Goal: Task Accomplishment & Management: Complete application form

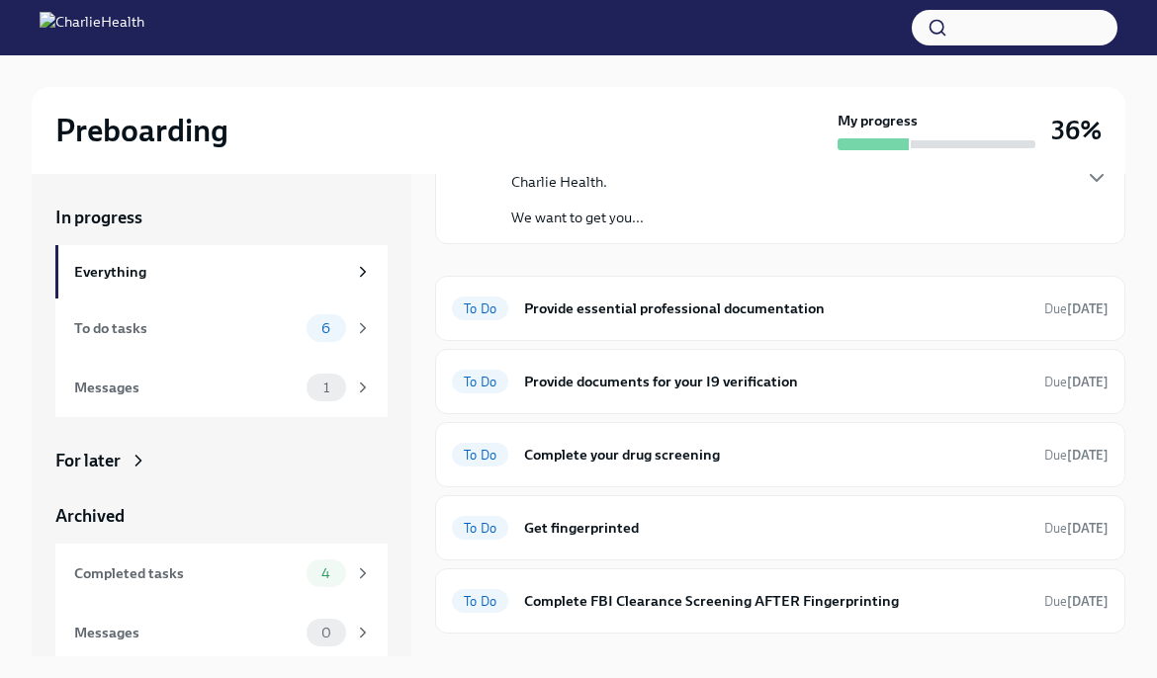
scroll to position [135, 0]
click at [365, 321] on icon at bounding box center [363, 328] width 18 height 18
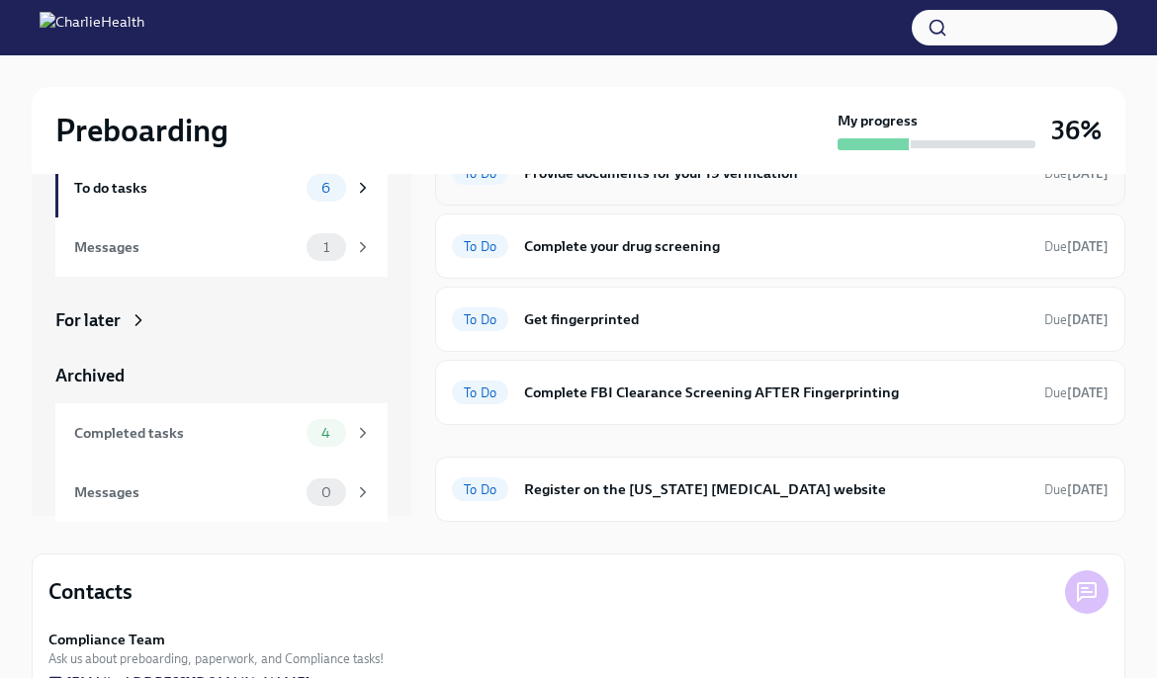
scroll to position [171, 0]
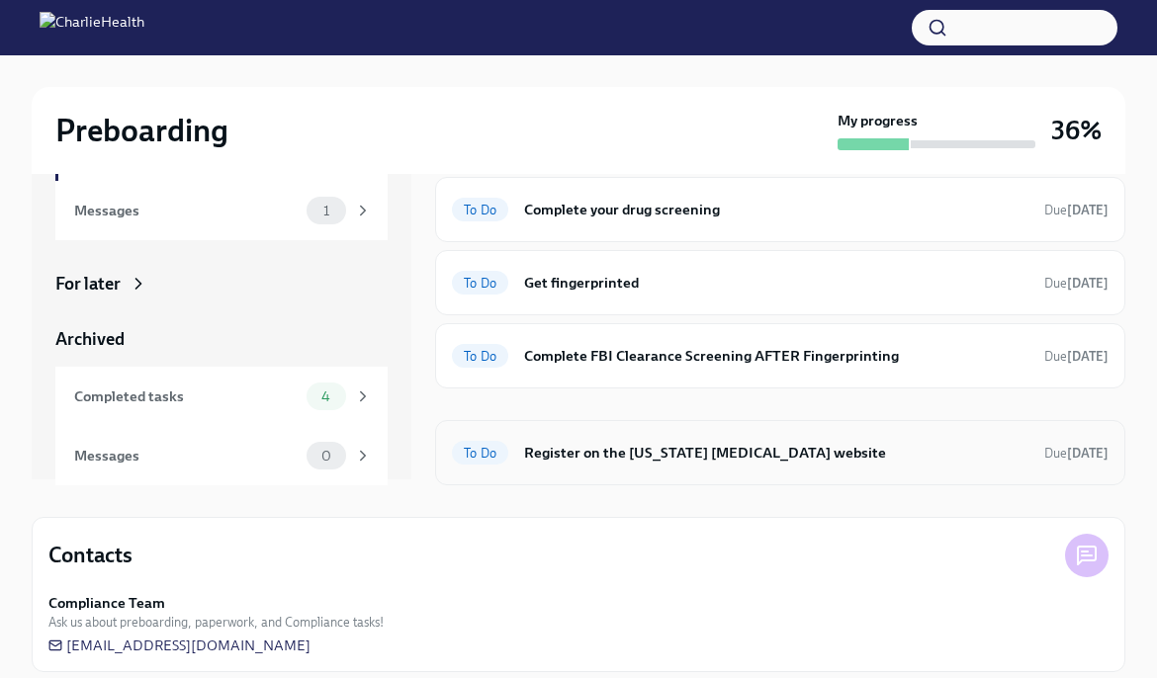
click at [598, 451] on h6 "Register on the [US_STATE] [MEDICAL_DATA] website" at bounding box center [776, 453] width 504 height 22
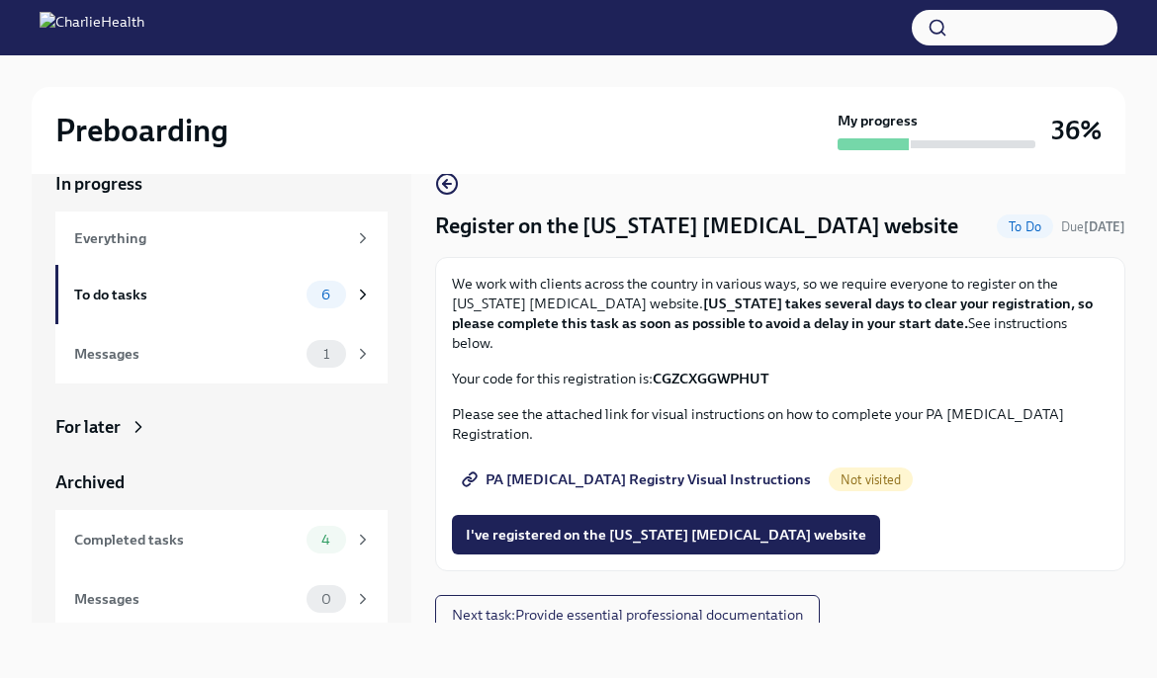
scroll to position [34, 0]
click at [702, 470] on span "PA [MEDICAL_DATA] Registry Visual Instructions" at bounding box center [638, 480] width 345 height 20
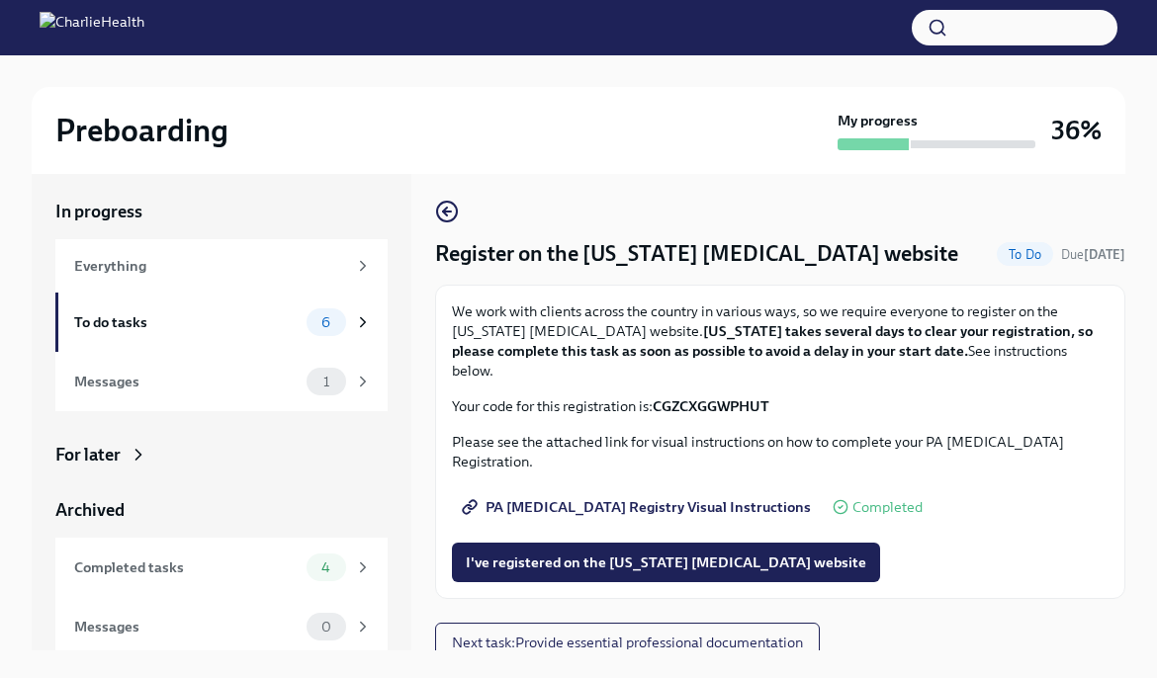
scroll to position [0, 0]
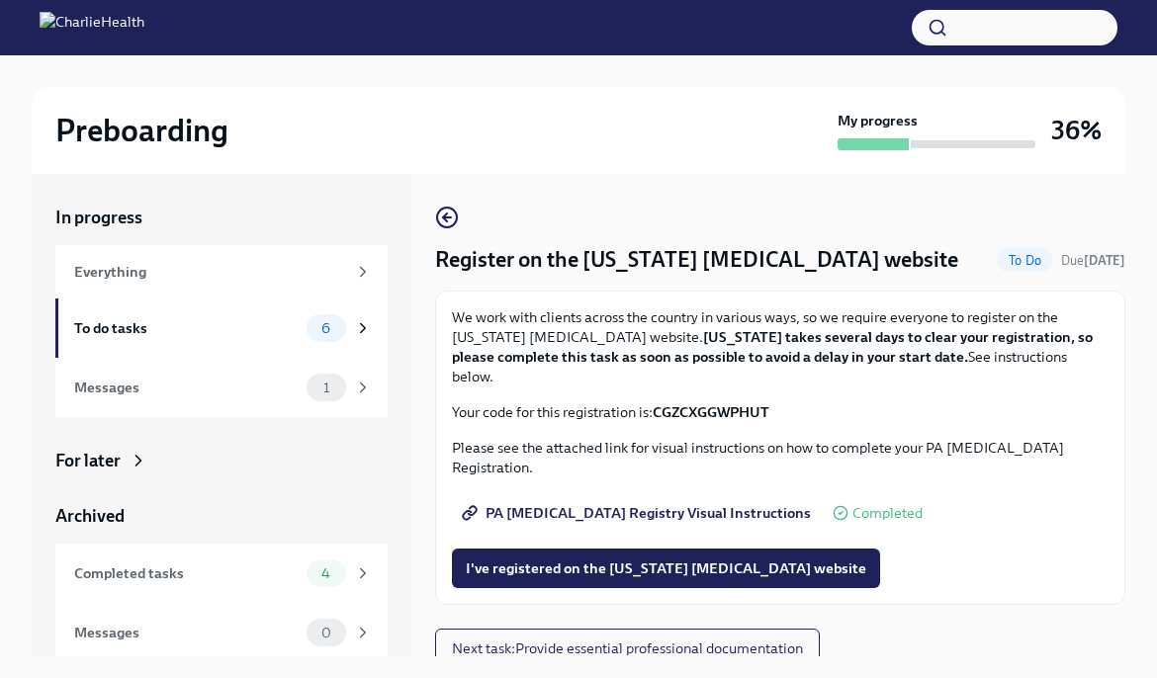
click at [687, 403] on strong "CGZCXGGWPHUT" at bounding box center [710, 412] width 117 height 18
copy strong "CGZCXGGWPHUT"
click at [639, 559] on span "I've registered on the [US_STATE] [MEDICAL_DATA] website" at bounding box center [666, 569] width 400 height 20
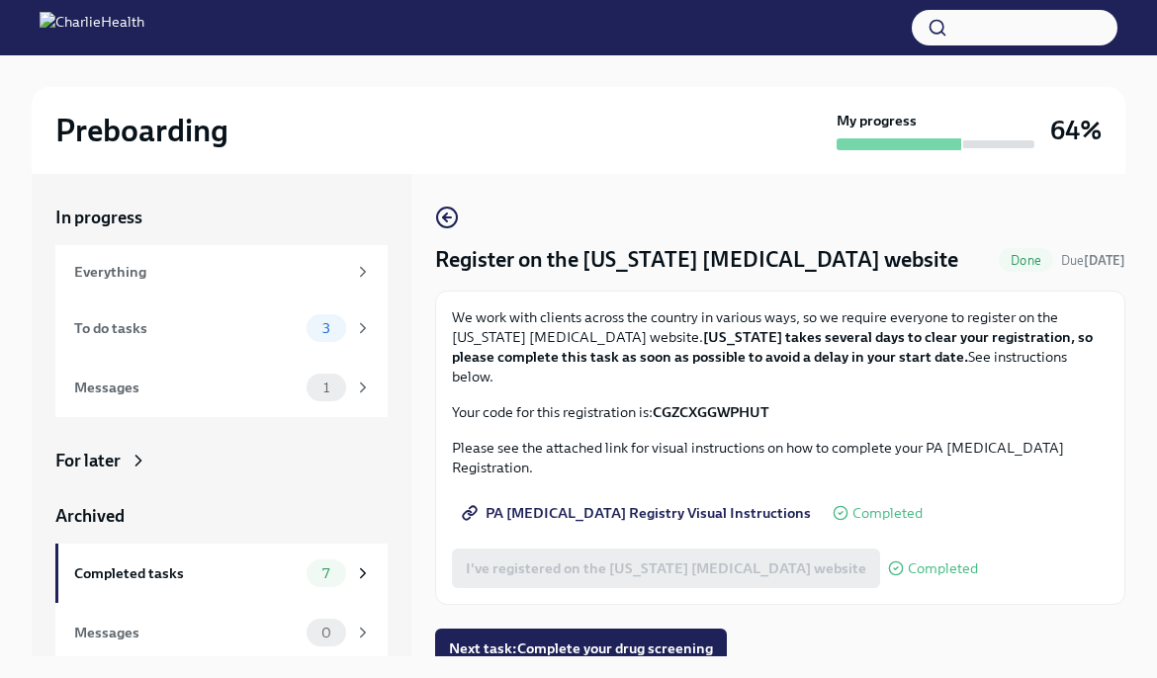
scroll to position [34, 0]
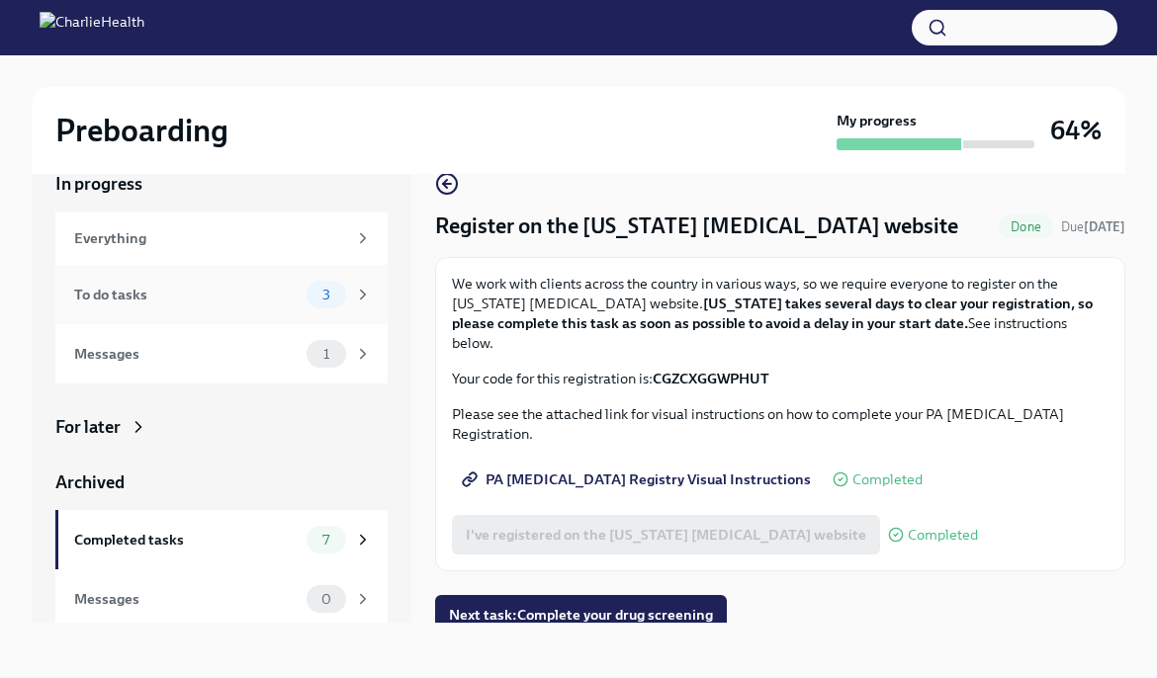
click at [360, 286] on icon at bounding box center [363, 295] width 18 height 18
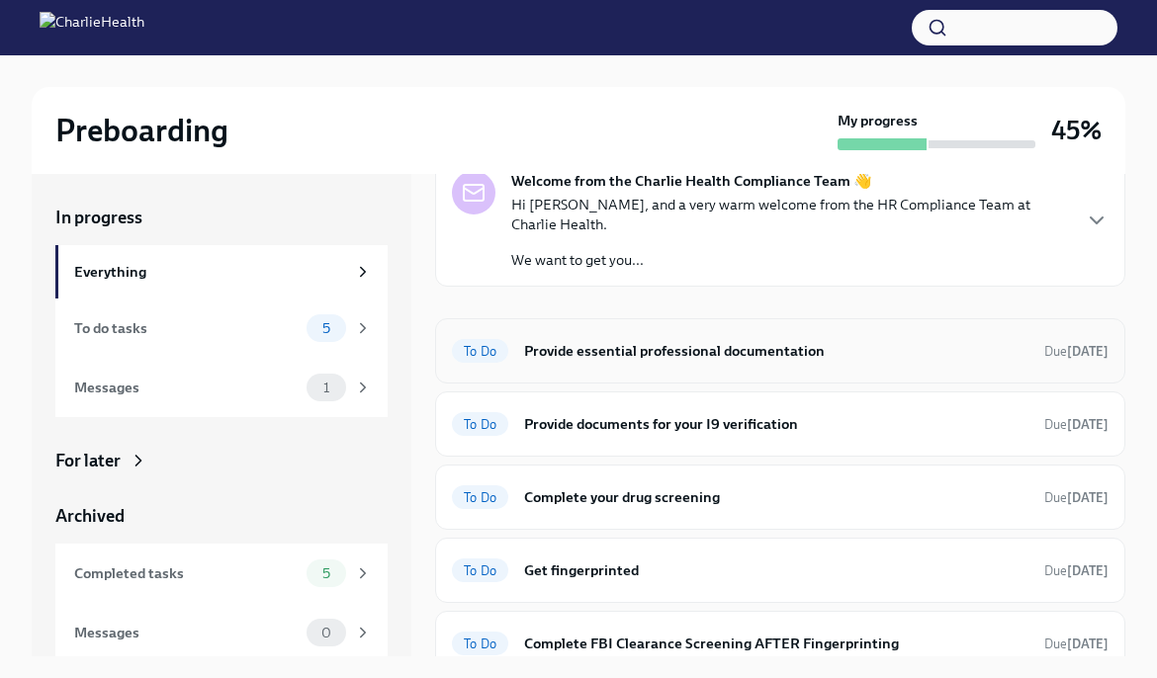
click at [622, 340] on h6 "Provide essential professional documentation" at bounding box center [776, 351] width 504 height 22
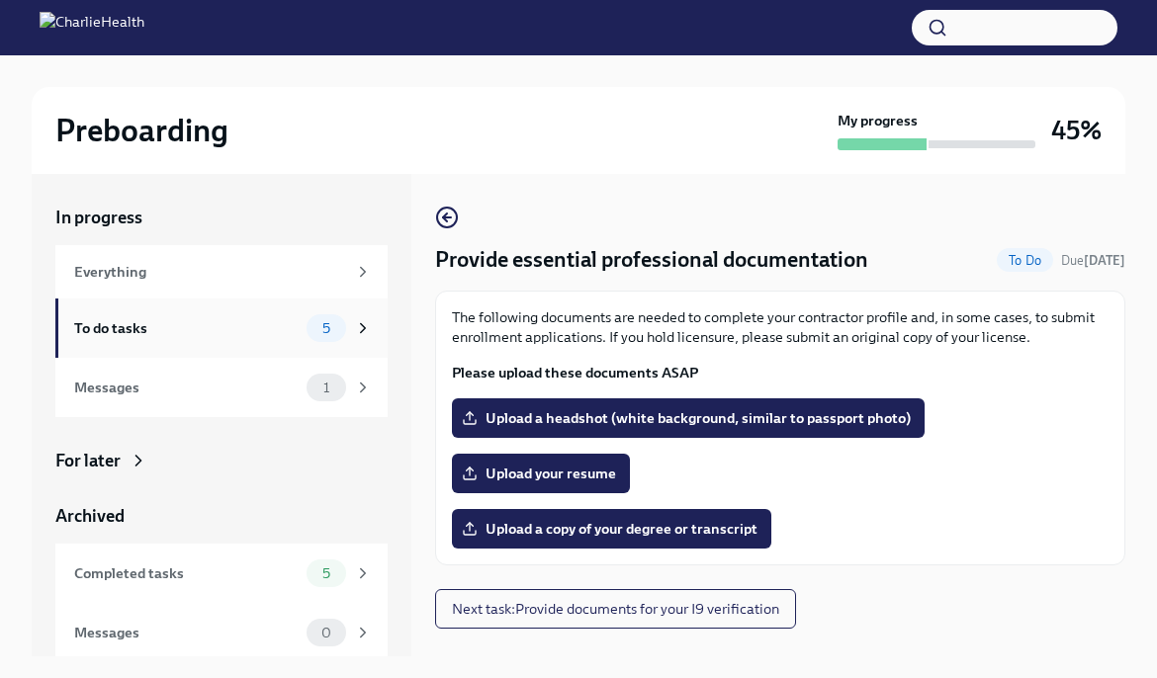
click at [287, 322] on div "To do tasks" at bounding box center [186, 328] width 224 height 22
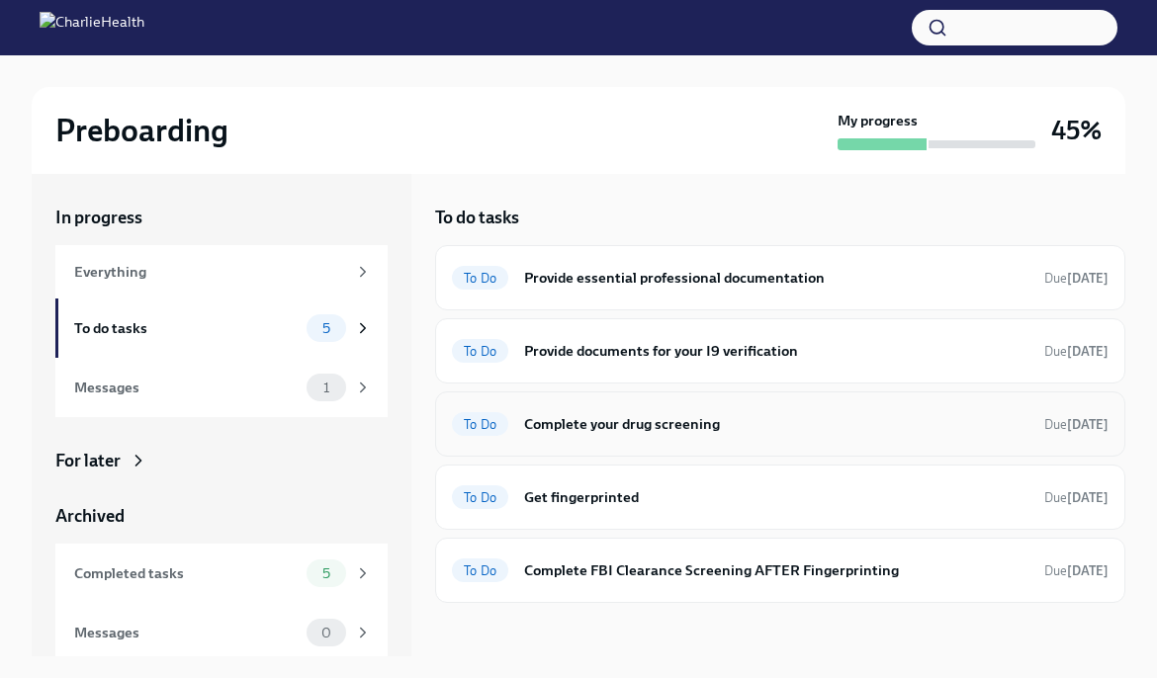
click at [663, 414] on h6 "Complete your drug screening" at bounding box center [776, 424] width 504 height 22
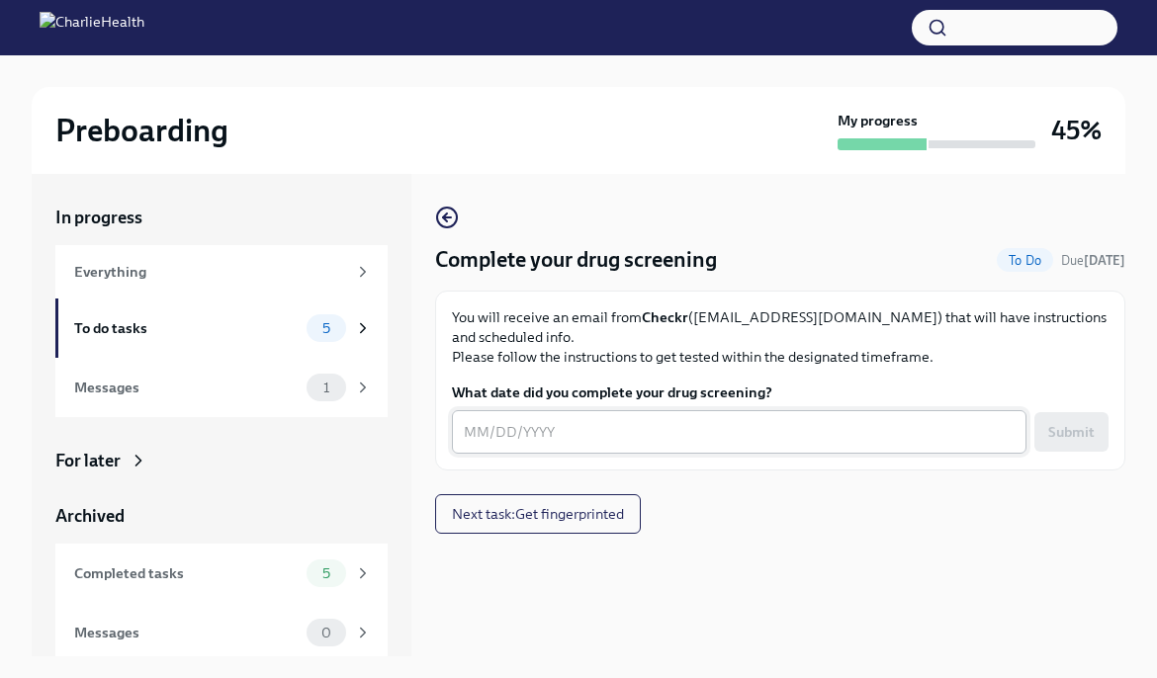
click at [595, 431] on textarea "What date did you complete your drug screening?" at bounding box center [739, 432] width 551 height 24
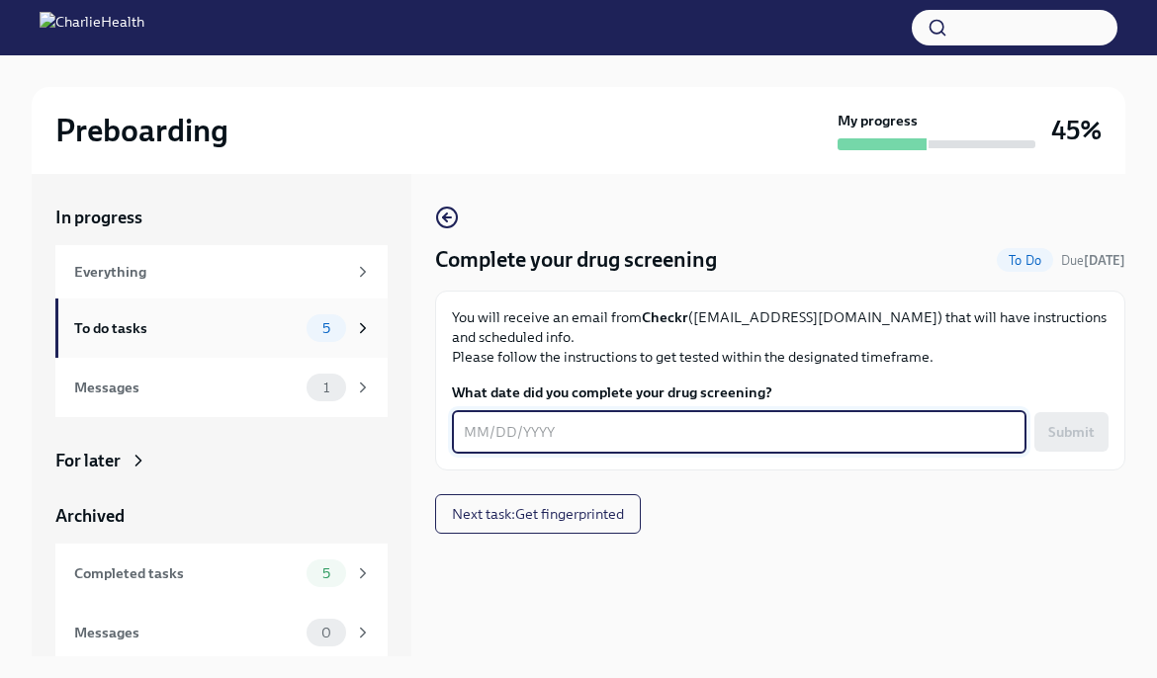
click at [362, 325] on icon at bounding box center [363, 328] width 5 height 9
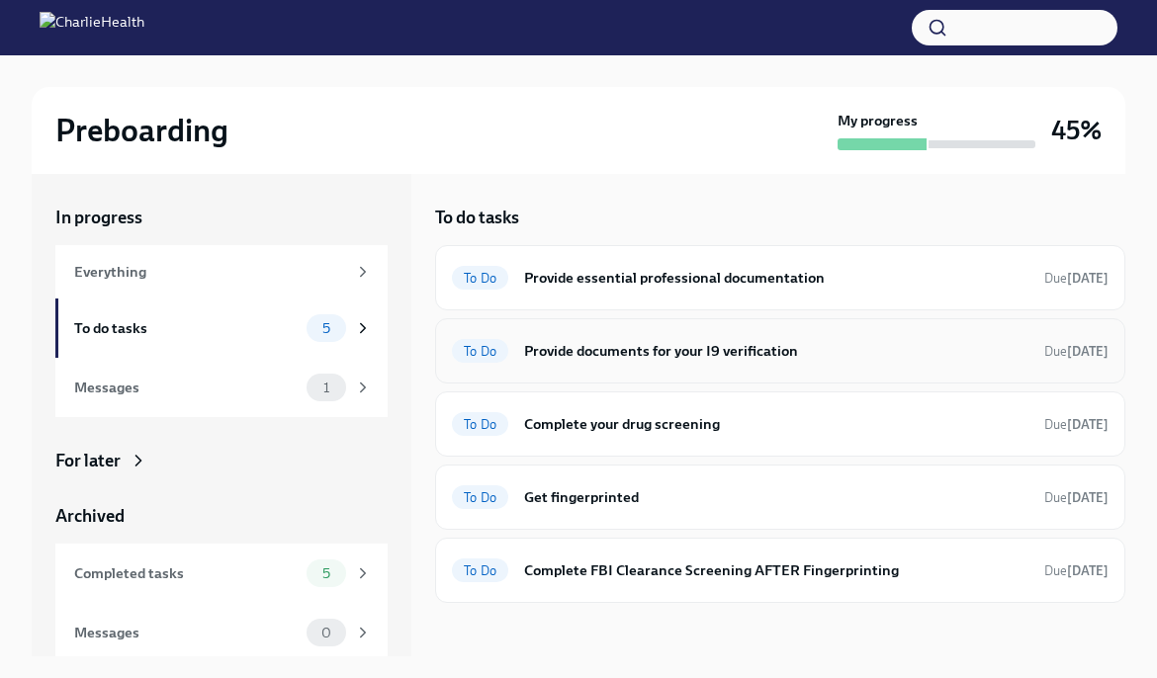
click at [575, 356] on h6 "Provide documents for your I9 verification" at bounding box center [776, 351] width 504 height 22
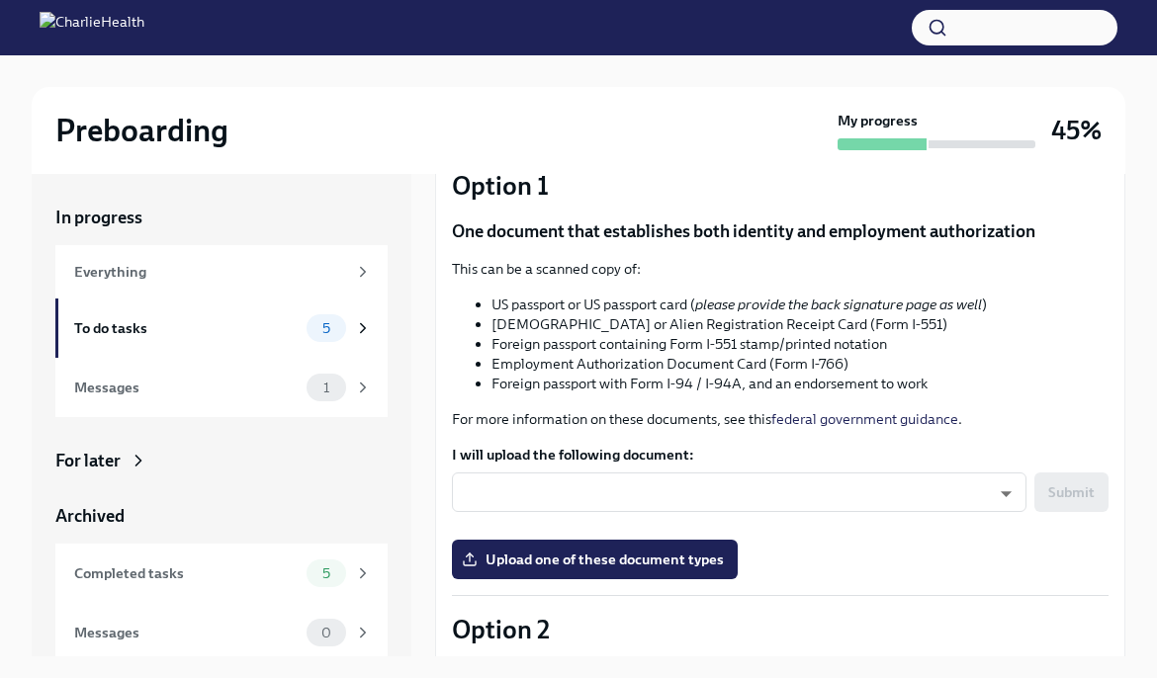
scroll to position [173, 0]
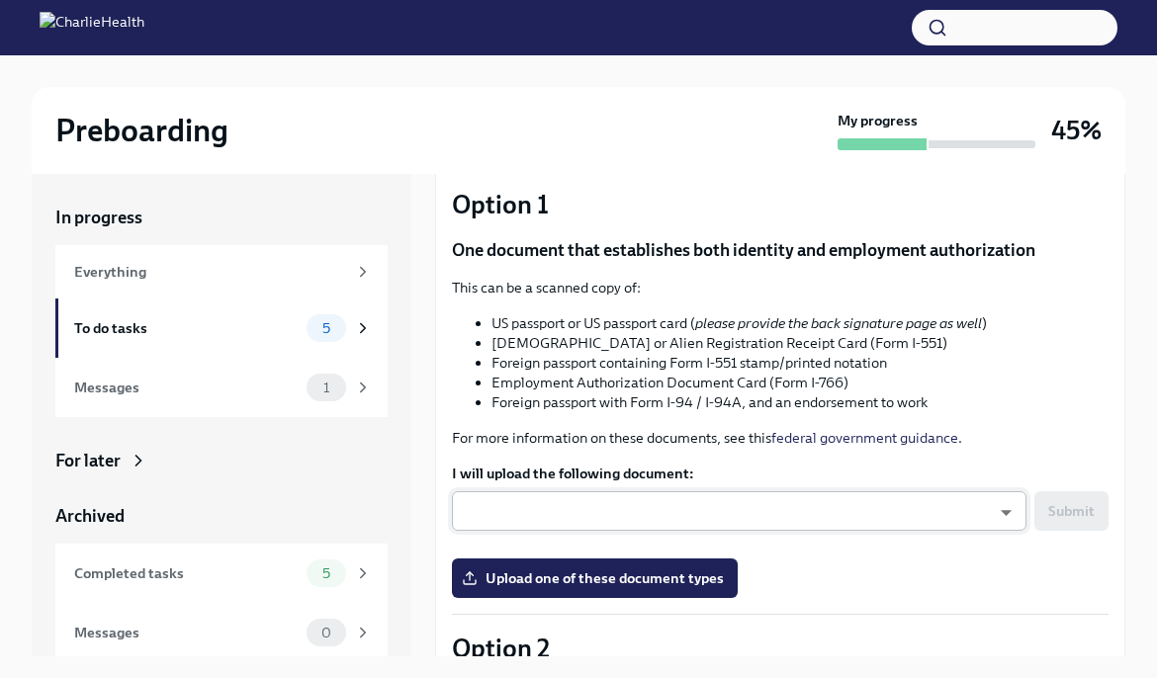
click at [619, 500] on body "Preboarding My progress 45% In progress Everything To do tasks 5 Messages 1 For…" at bounding box center [578, 356] width 1157 height 712
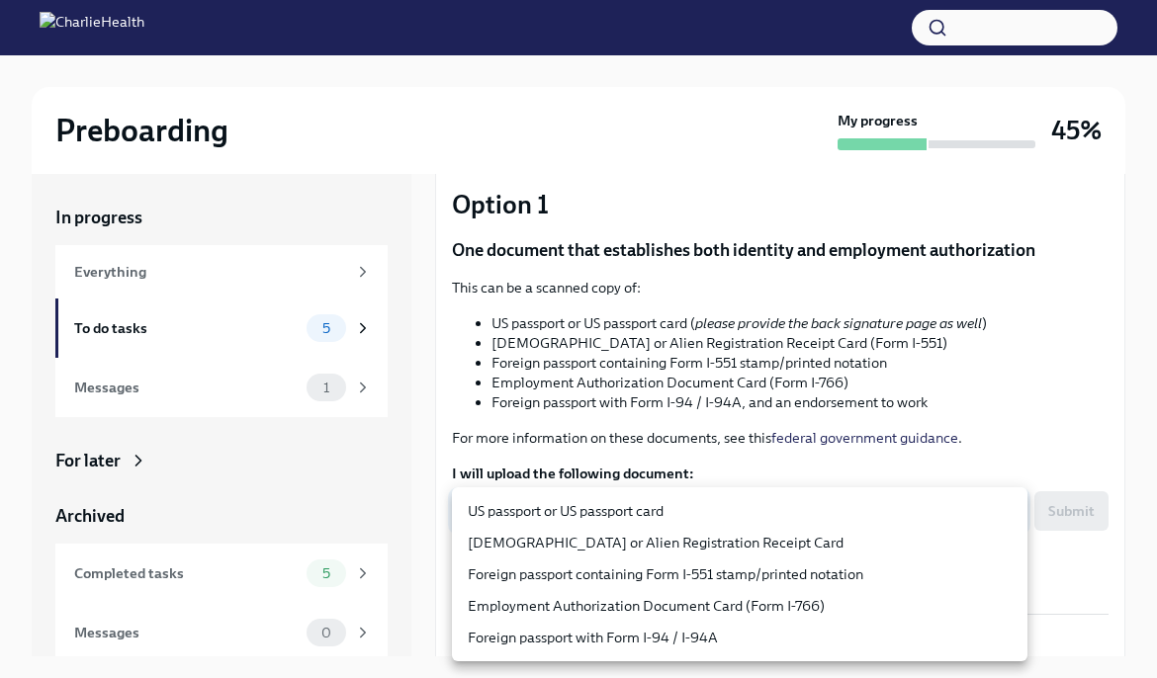
click at [643, 504] on li "US passport or US passport card" at bounding box center [739, 511] width 575 height 32
type input "KnYOjnC8x"
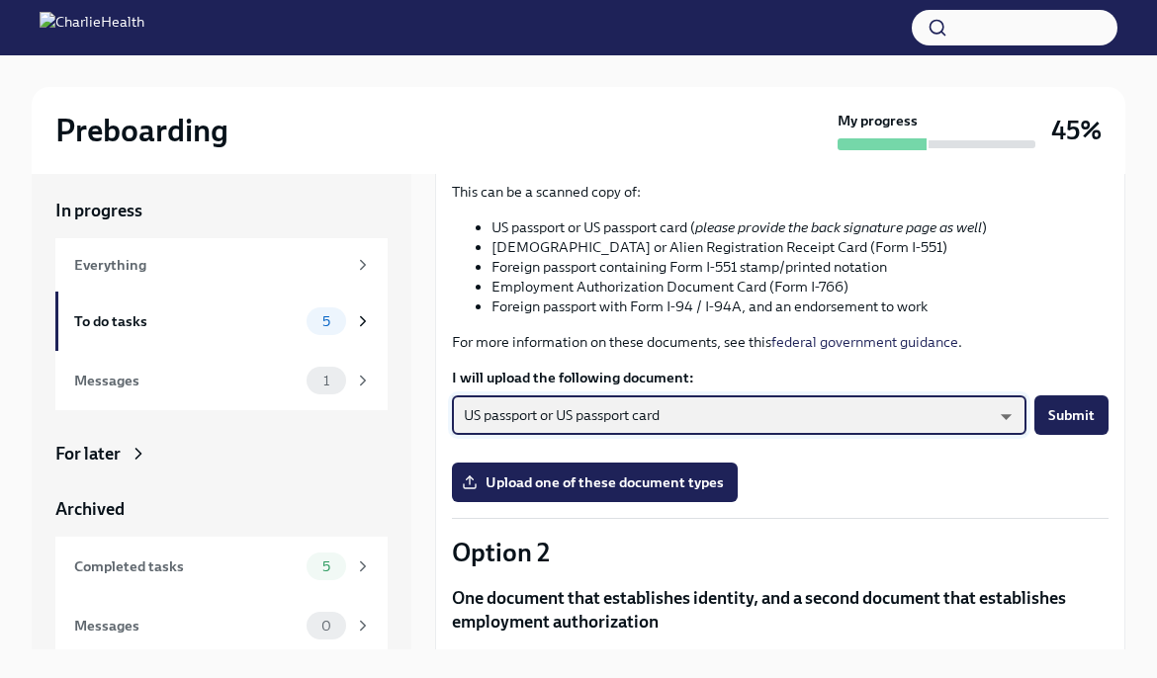
scroll to position [235, 0]
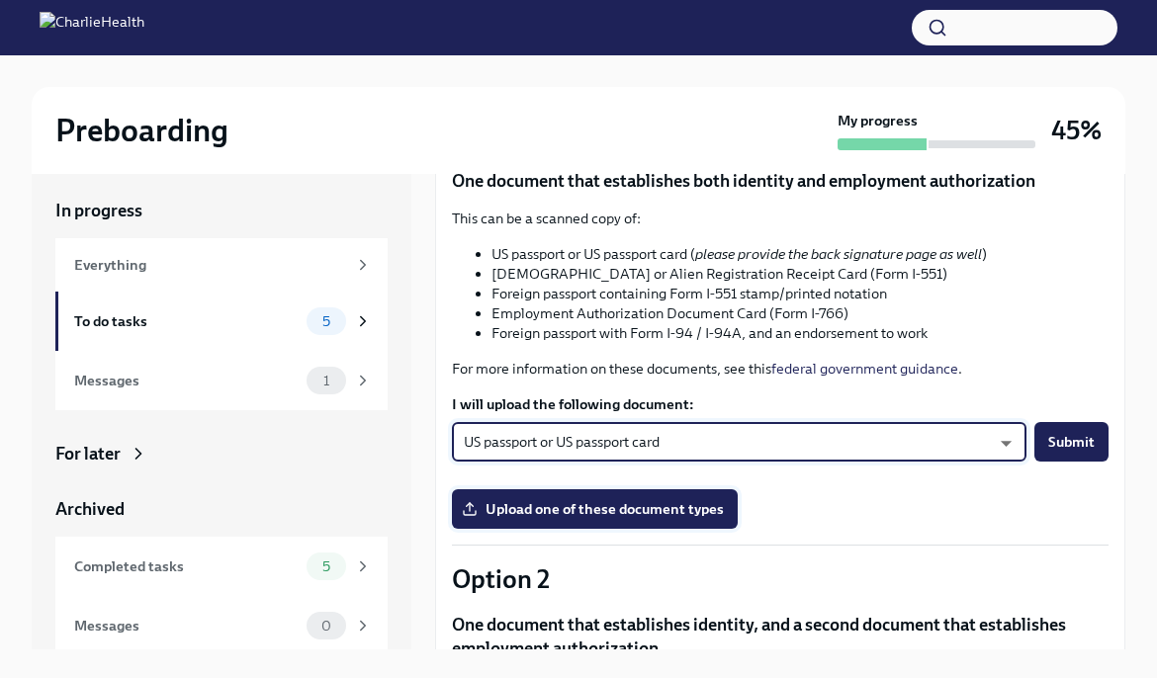
click at [640, 503] on span "Upload one of these document types" at bounding box center [595, 509] width 258 height 20
click at [0, 0] on input "Upload one of these document types" at bounding box center [0, 0] width 0 height 0
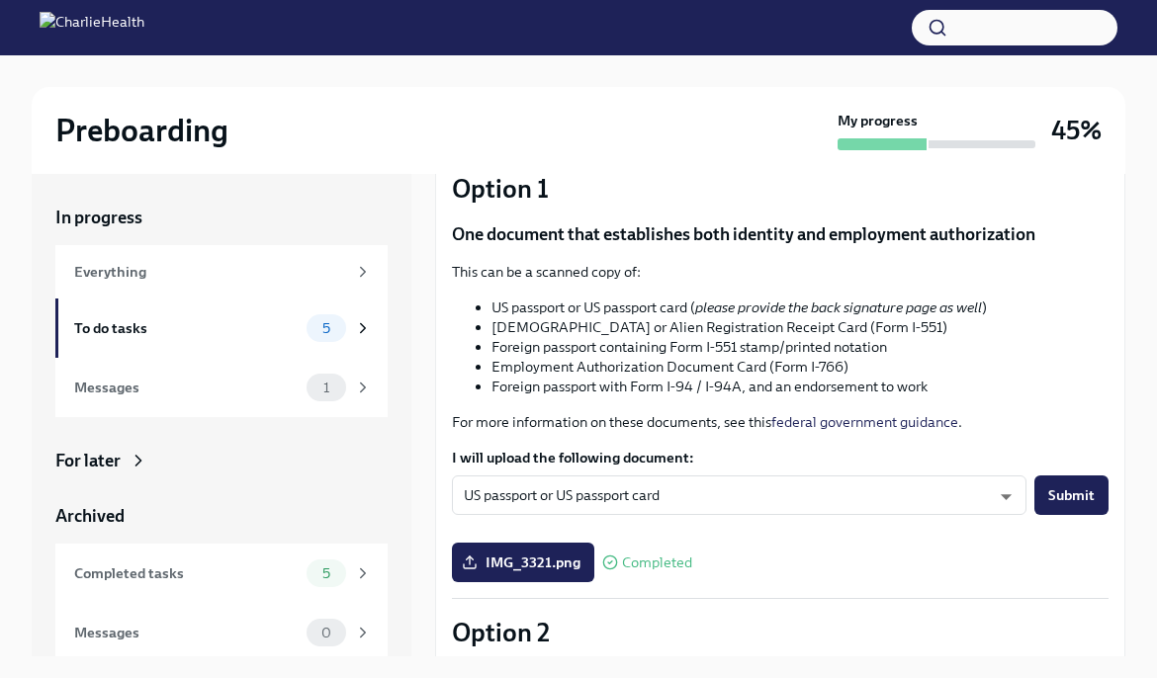
scroll to position [190, 0]
click at [1045, 496] on button "Submit" at bounding box center [1071, 494] width 74 height 40
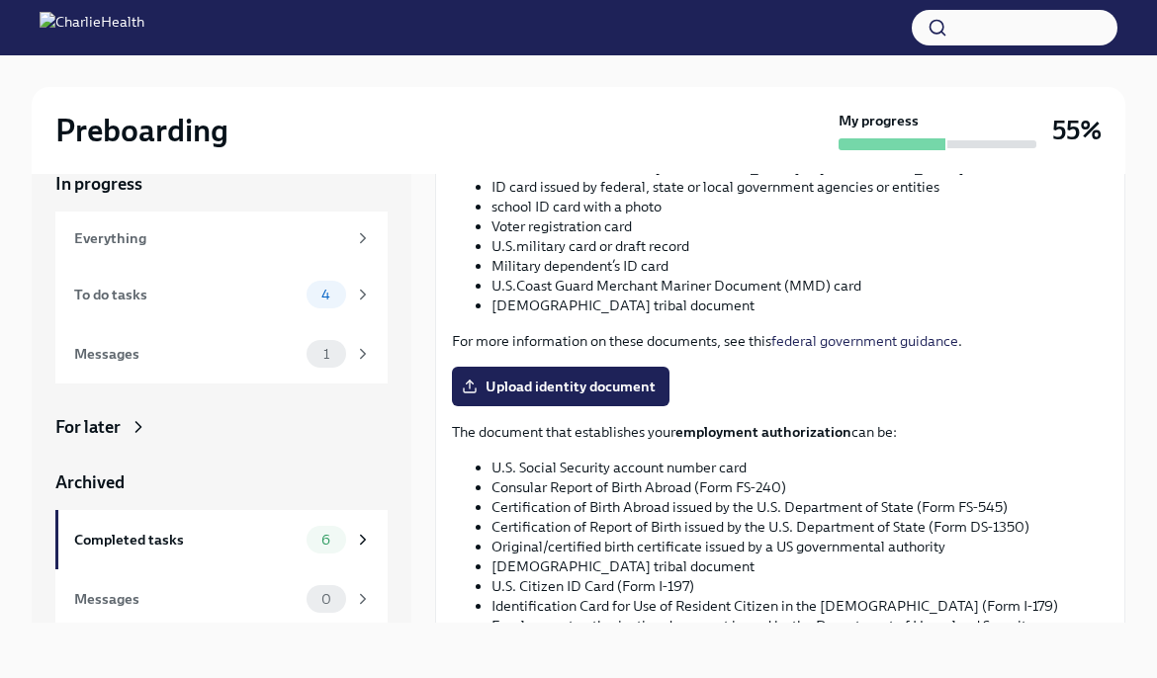
scroll to position [947, 0]
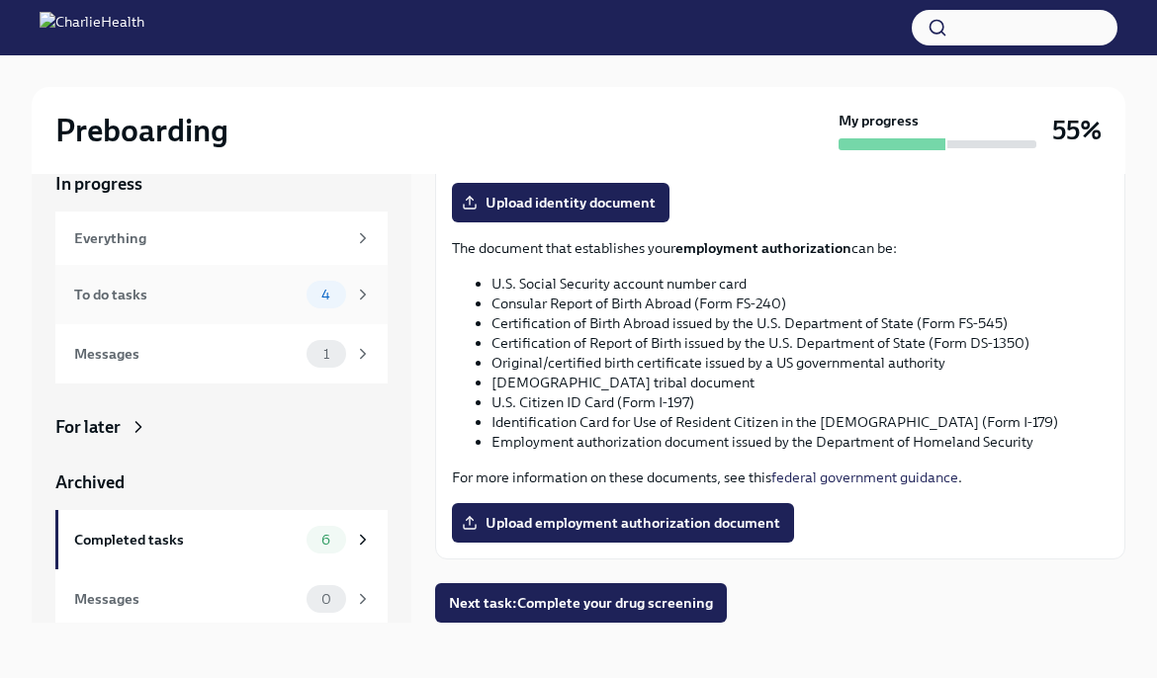
click at [353, 311] on div "To do tasks 4" at bounding box center [221, 294] width 332 height 59
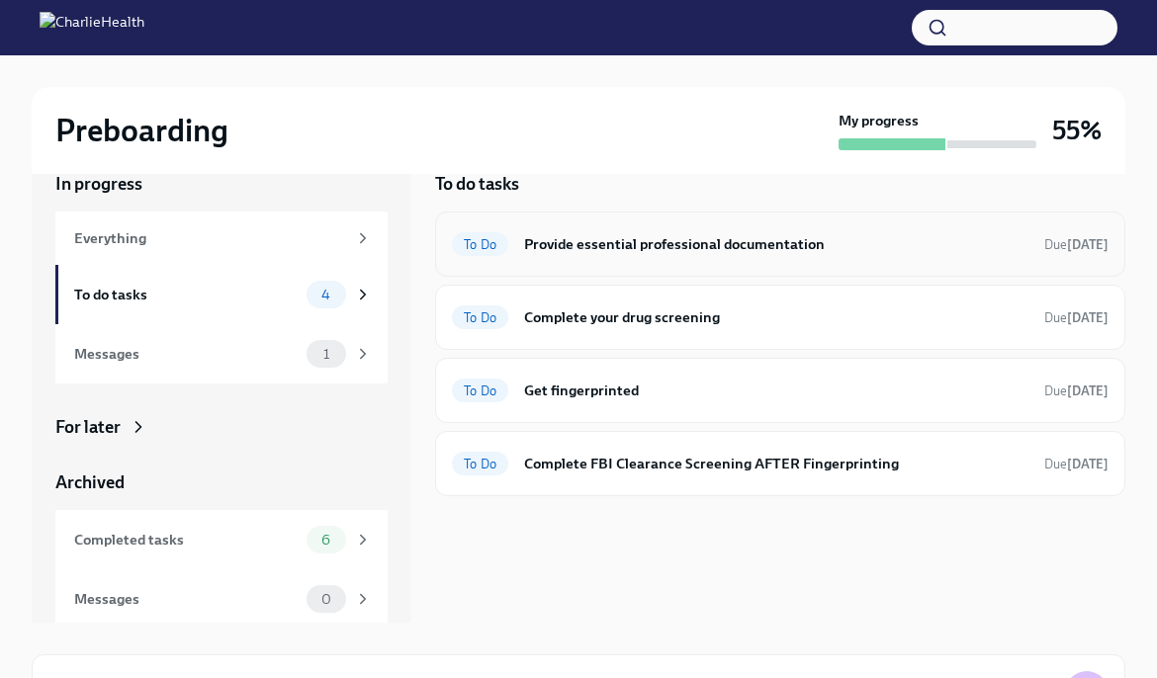
click at [654, 253] on h6 "Provide essential professional documentation" at bounding box center [776, 244] width 504 height 22
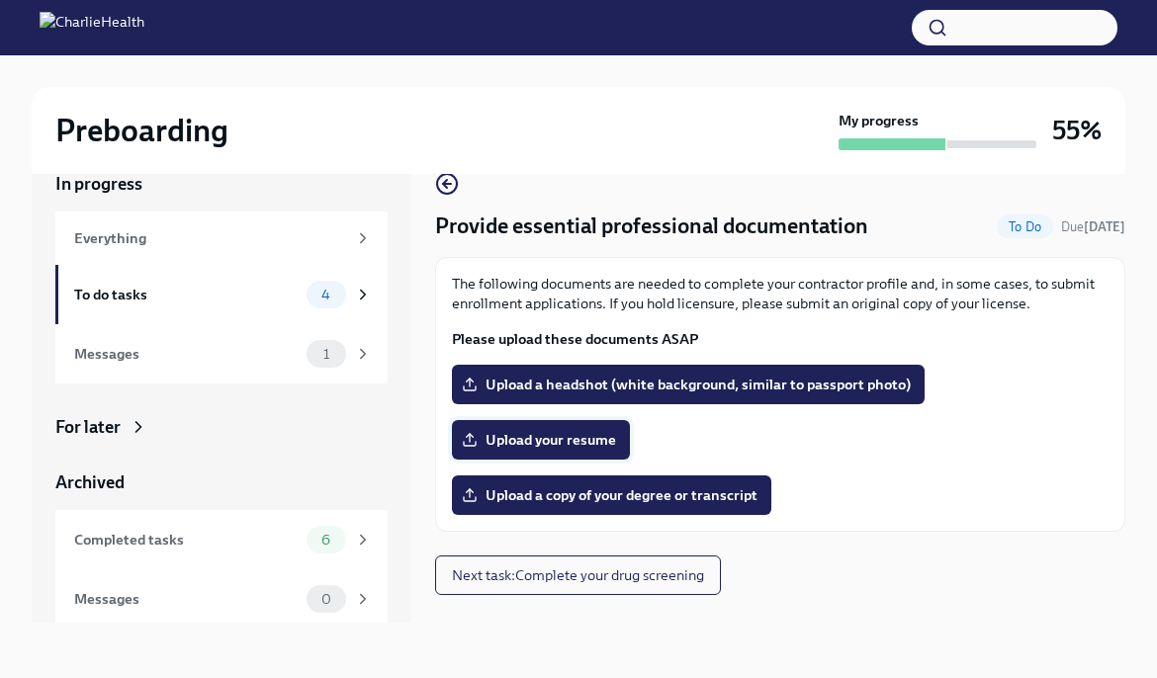
click at [552, 434] on span "Upload your resume" at bounding box center [541, 440] width 150 height 20
click at [0, 0] on input "Upload your resume" at bounding box center [0, 0] width 0 height 0
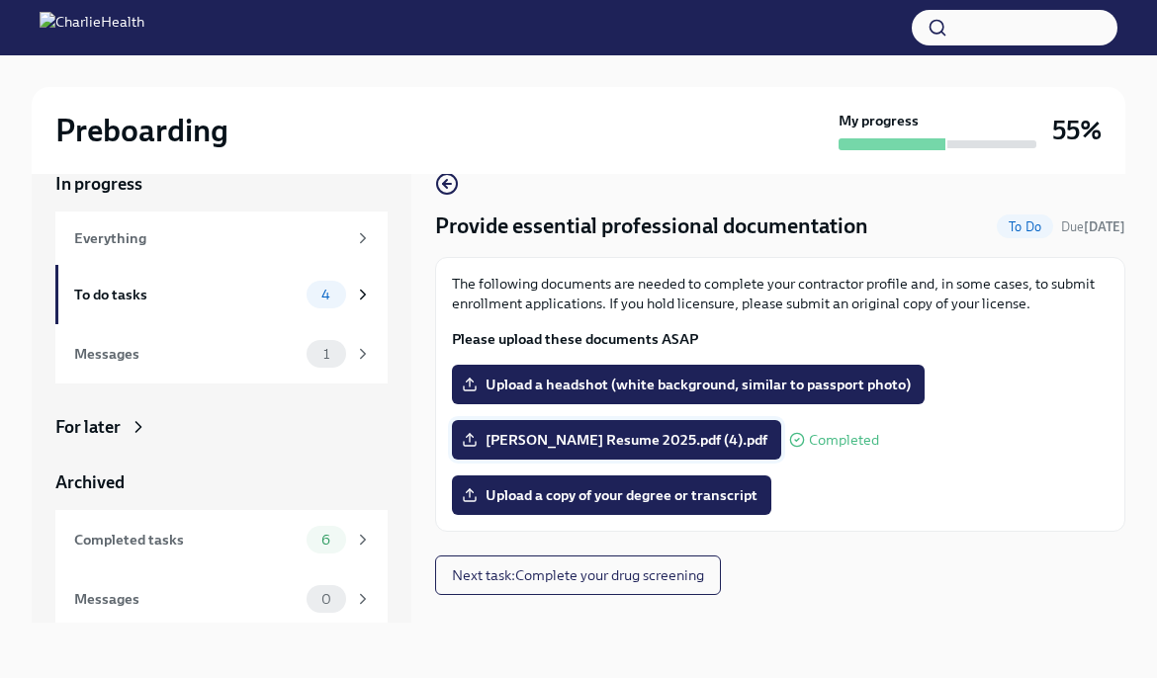
click at [656, 439] on span "Jack Haunert Resume 2025.pdf (4).pdf" at bounding box center [617, 440] width 302 height 20
click at [0, 0] on input "Jack Haunert Resume 2025.pdf (4).pdf" at bounding box center [0, 0] width 0 height 0
click at [464, 439] on icon at bounding box center [470, 440] width 16 height 16
click at [0, 0] on input "Jack Haunert Resume 2025.pdf (4).pdf" at bounding box center [0, 0] width 0 height 0
click at [612, 435] on span "Jack Haunert Resume 2025.pdf (4).pdf" at bounding box center [617, 440] width 302 height 20
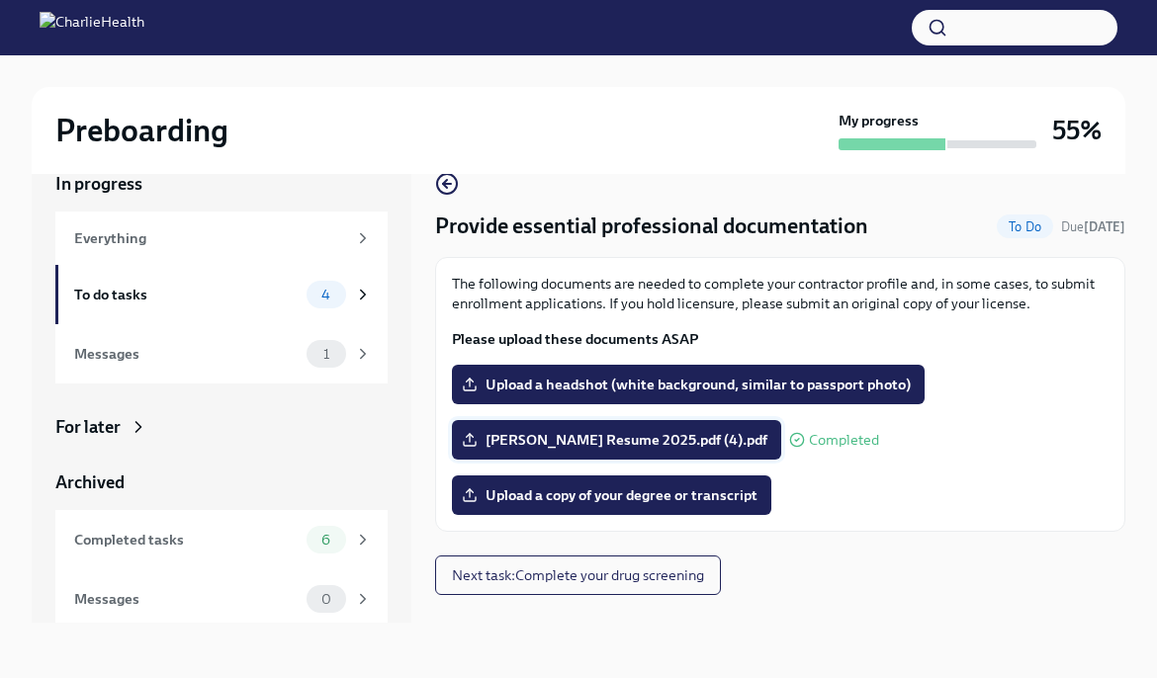
click at [0, 0] on input "Jack Haunert Resume 2025.pdf (4).pdf" at bounding box center [0, 0] width 0 height 0
click at [694, 444] on span "Jack Haunert Resume 2025.pdf (4).pdf" at bounding box center [617, 440] width 302 height 20
click at [0, 0] on input "Jack Haunert Resume 2025.pdf (4).pdf" at bounding box center [0, 0] width 0 height 0
click at [698, 444] on span "Jack Haunert Resume 2025.pdf (4).pdf" at bounding box center [617, 440] width 302 height 20
click at [0, 0] on input "Jack Haunert Resume 2025.pdf (4).pdf" at bounding box center [0, 0] width 0 height 0
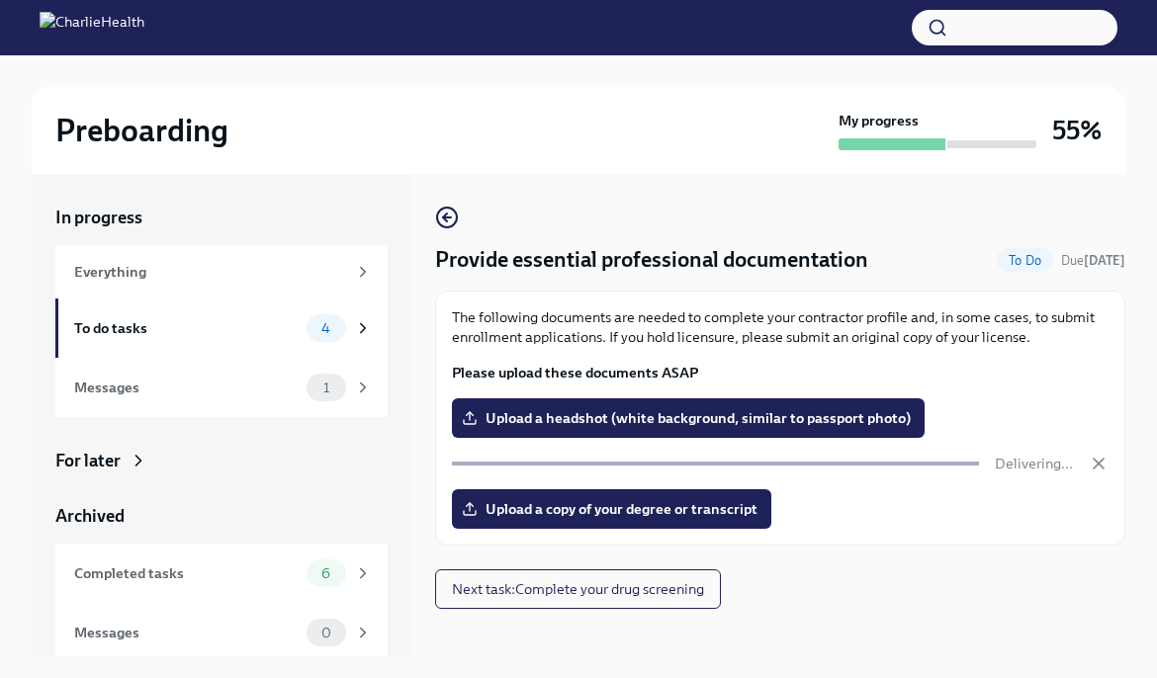
scroll to position [34, 0]
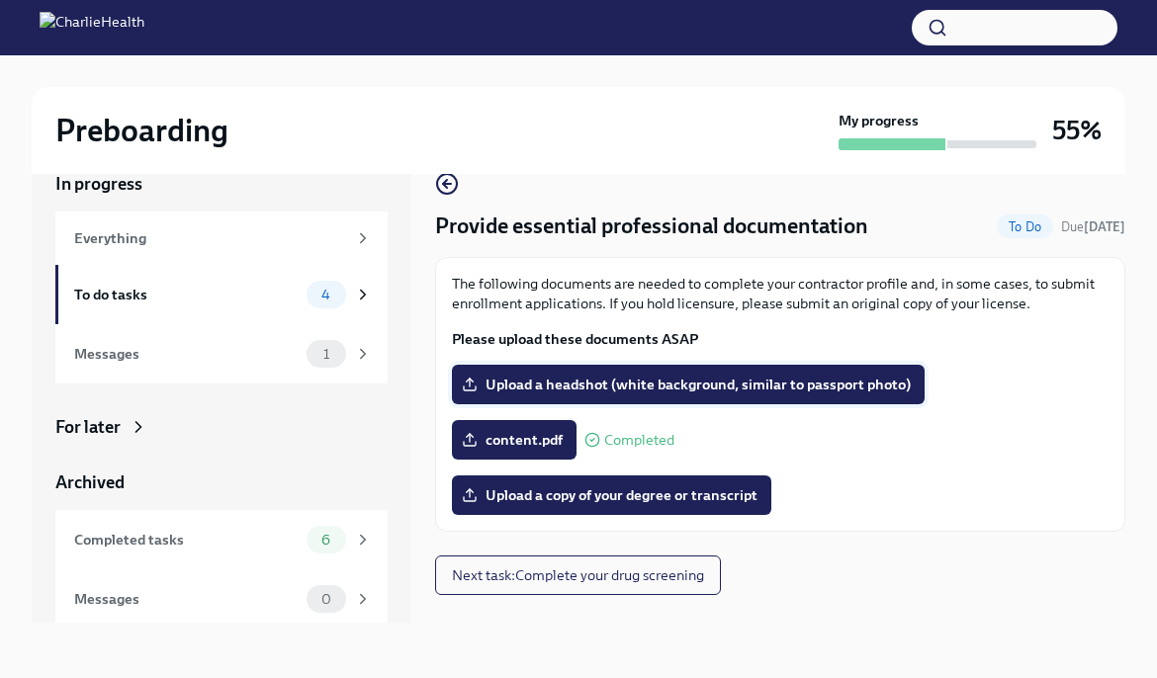
click at [596, 389] on span "Upload a headshot (white background, similar to passport photo)" at bounding box center [688, 385] width 445 height 20
click at [0, 0] on input "Upload a headshot (white background, similar to passport photo)" at bounding box center [0, 0] width 0 height 0
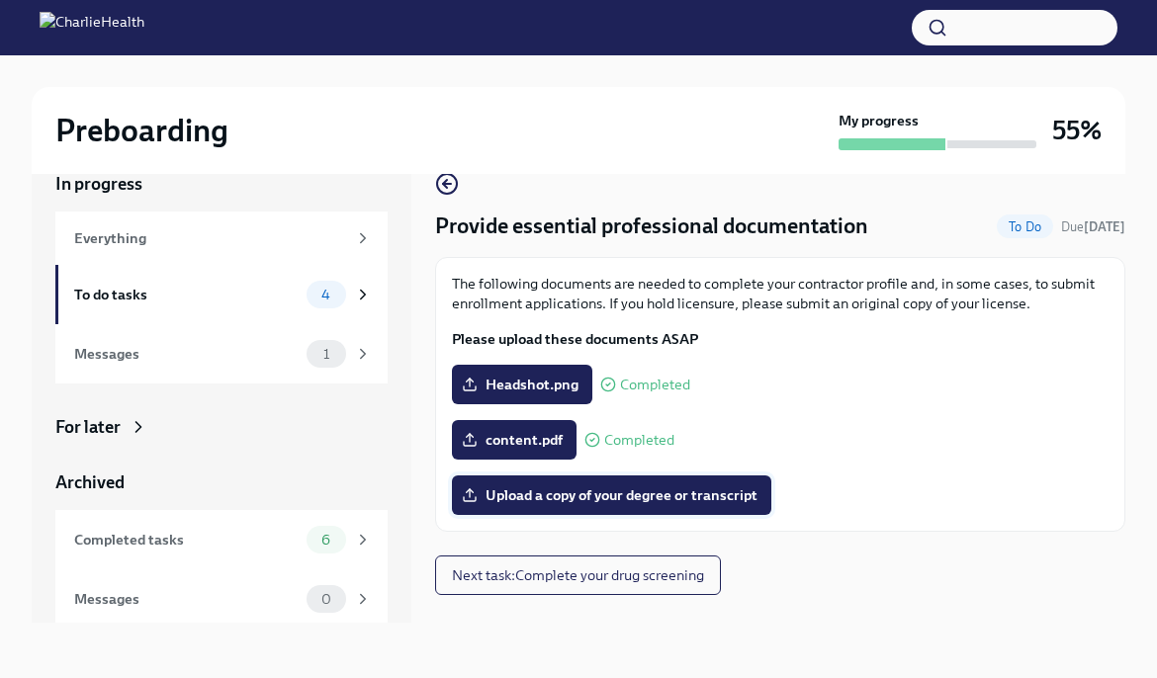
click at [584, 489] on span "Upload a copy of your degree or transcript" at bounding box center [612, 495] width 292 height 20
click at [0, 0] on input "Upload a copy of your degree or transcript" at bounding box center [0, 0] width 0 height 0
click at [630, 499] on span "Upload a copy of your degree or transcript" at bounding box center [612, 495] width 292 height 20
click at [0, 0] on input "Upload a copy of your degree or transcript" at bounding box center [0, 0] width 0 height 0
click at [581, 501] on span "Upload a copy of your degree or transcript" at bounding box center [612, 495] width 292 height 20
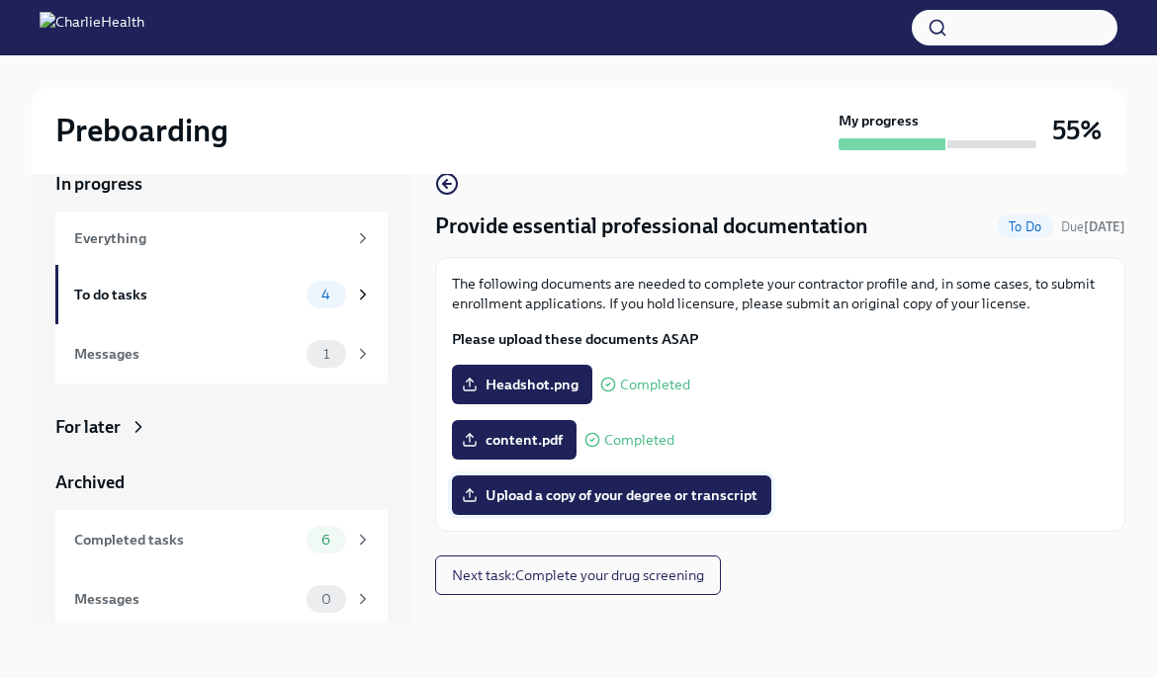
click at [0, 0] on input "Upload a copy of your degree or transcript" at bounding box center [0, 0] width 0 height 0
click at [629, 497] on span "Upload a copy of your degree or transcript" at bounding box center [612, 495] width 292 height 20
click at [0, 0] on input "Upload a copy of your degree or transcript" at bounding box center [0, 0] width 0 height 0
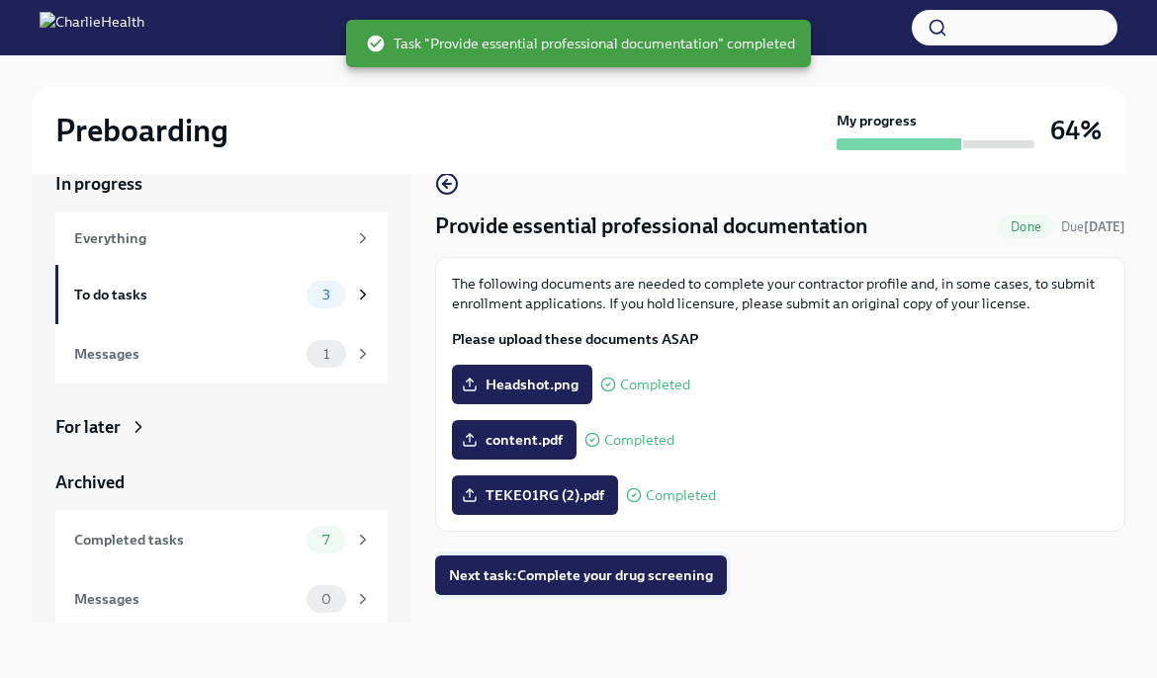
click at [645, 578] on span "Next task : Complete your drug screening" at bounding box center [581, 575] width 264 height 20
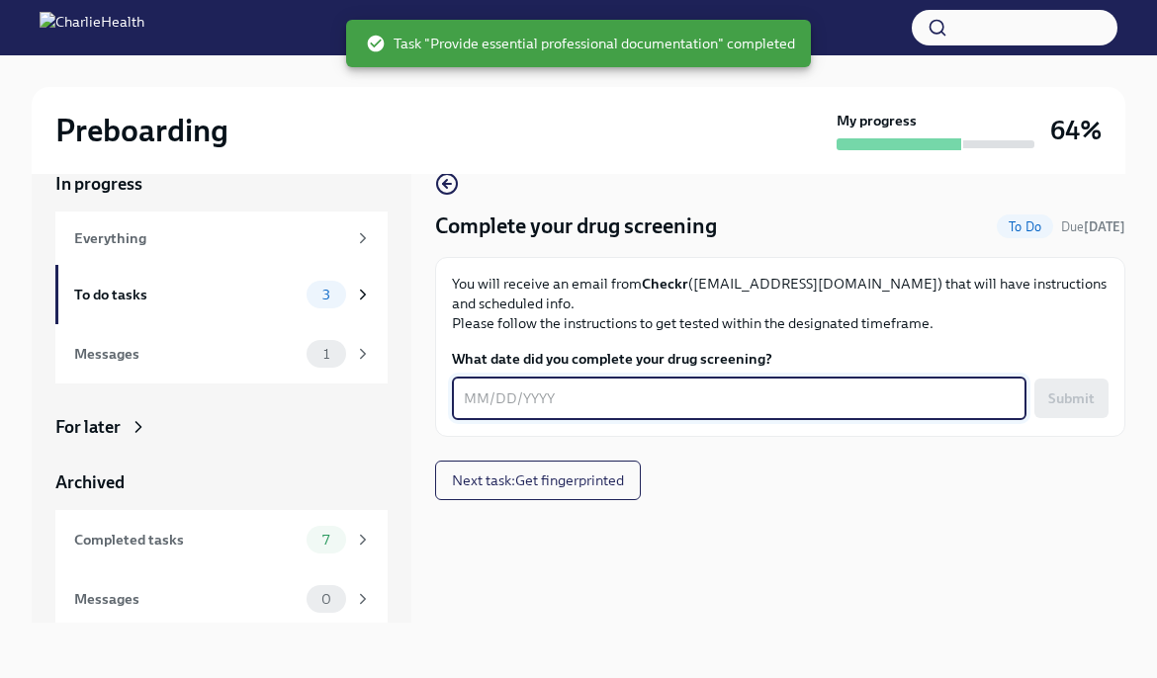
click at [564, 388] on textarea "What date did you complete your drug screening?" at bounding box center [739, 399] width 551 height 24
click at [300, 289] on div "To do tasks 3" at bounding box center [223, 295] width 298 height 28
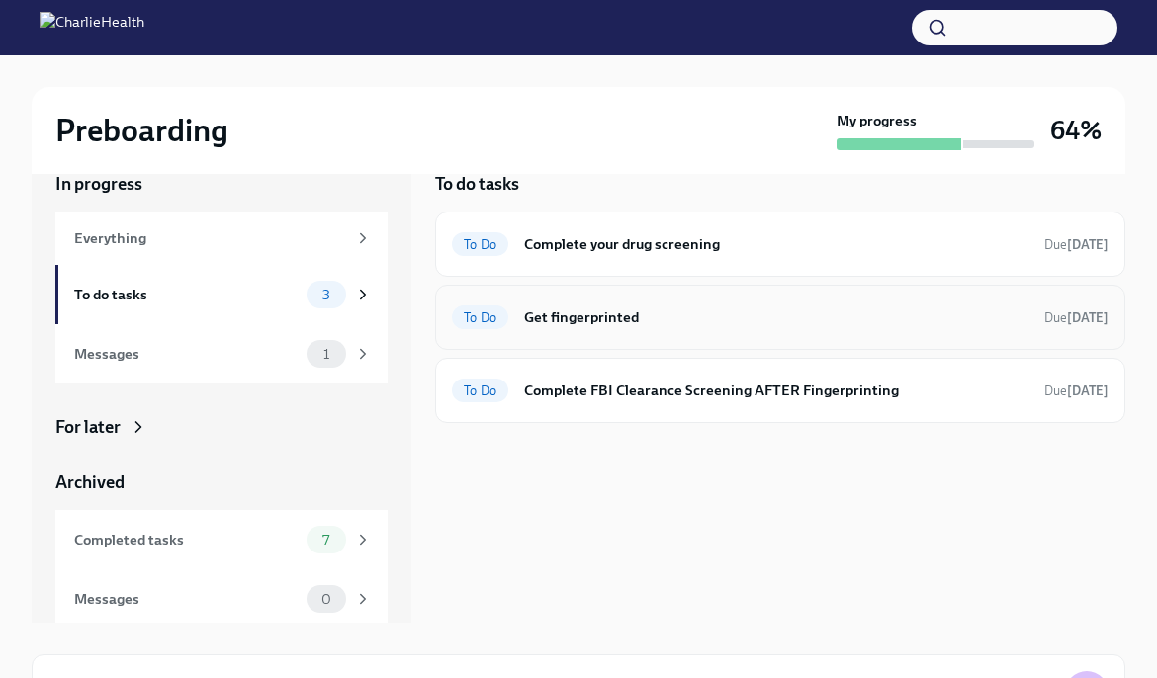
click at [699, 310] on h6 "Get fingerprinted" at bounding box center [776, 317] width 504 height 22
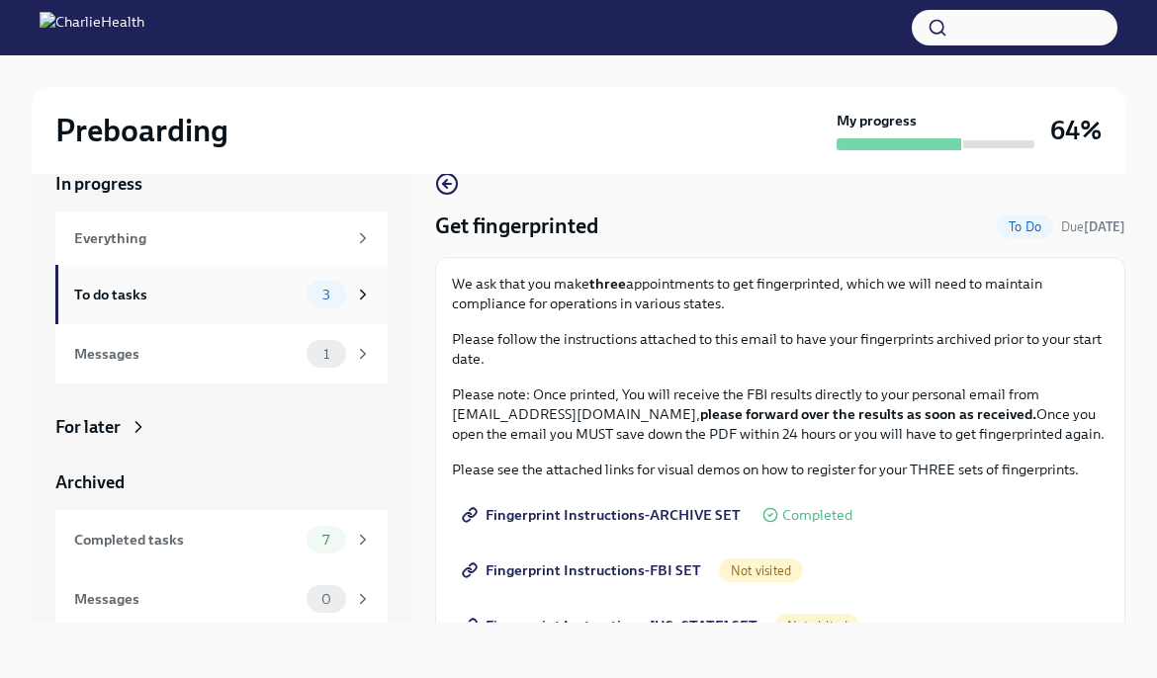
click at [341, 289] on span "3" at bounding box center [326, 295] width 32 height 15
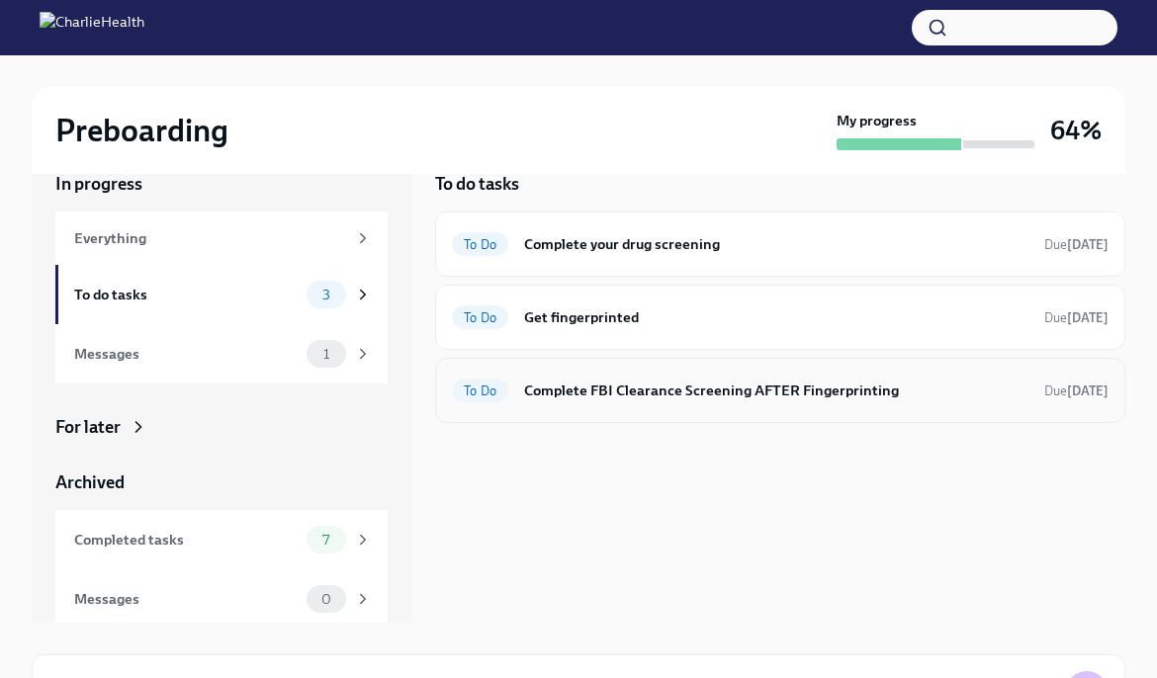
click at [598, 391] on h6 "Complete FBI Clearance Screening AFTER Fingerprinting" at bounding box center [776, 391] width 504 height 22
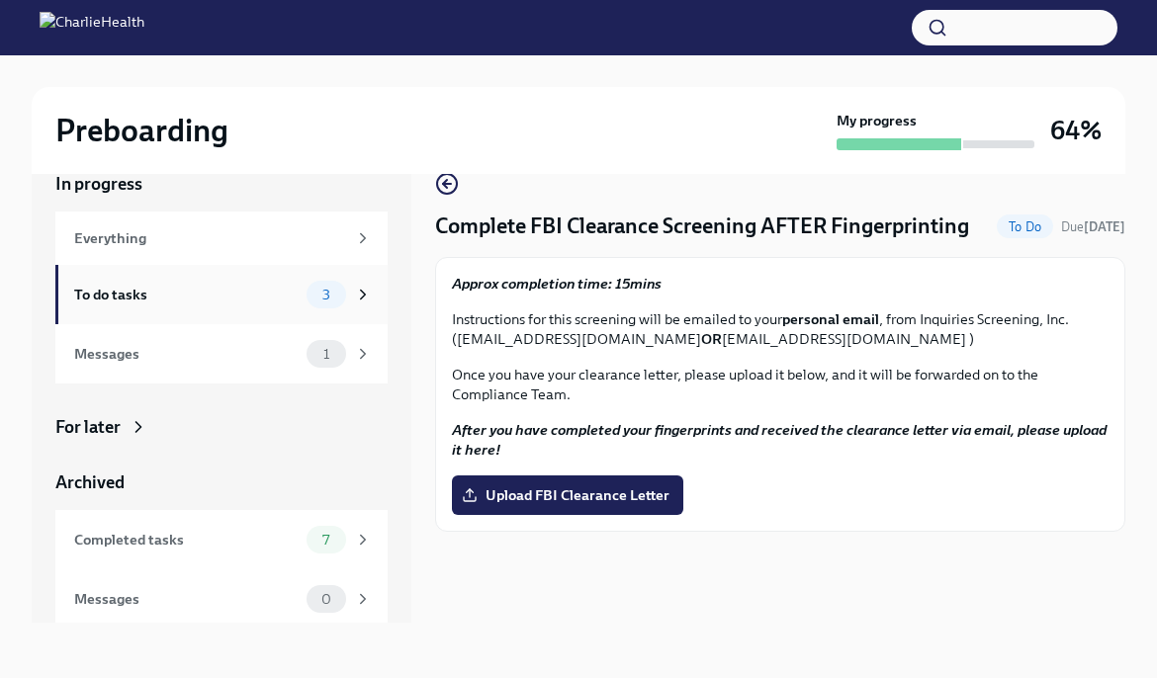
click at [270, 304] on div "To do tasks" at bounding box center [186, 295] width 224 height 22
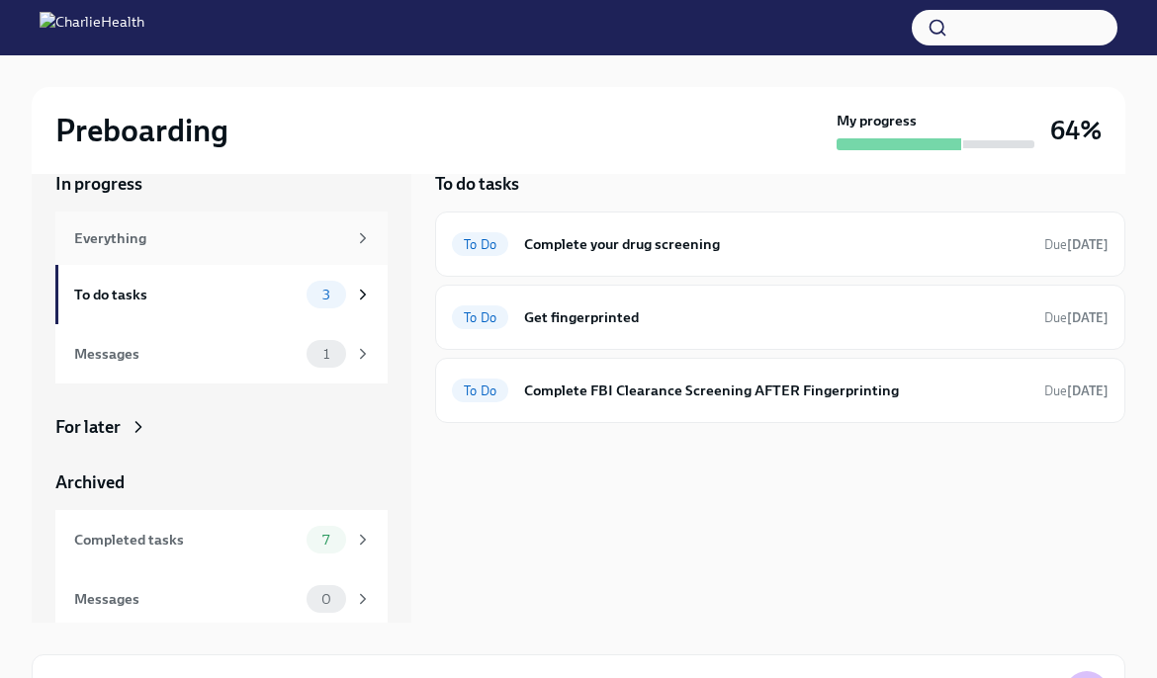
click at [238, 258] on div "Everything" at bounding box center [221, 238] width 332 height 53
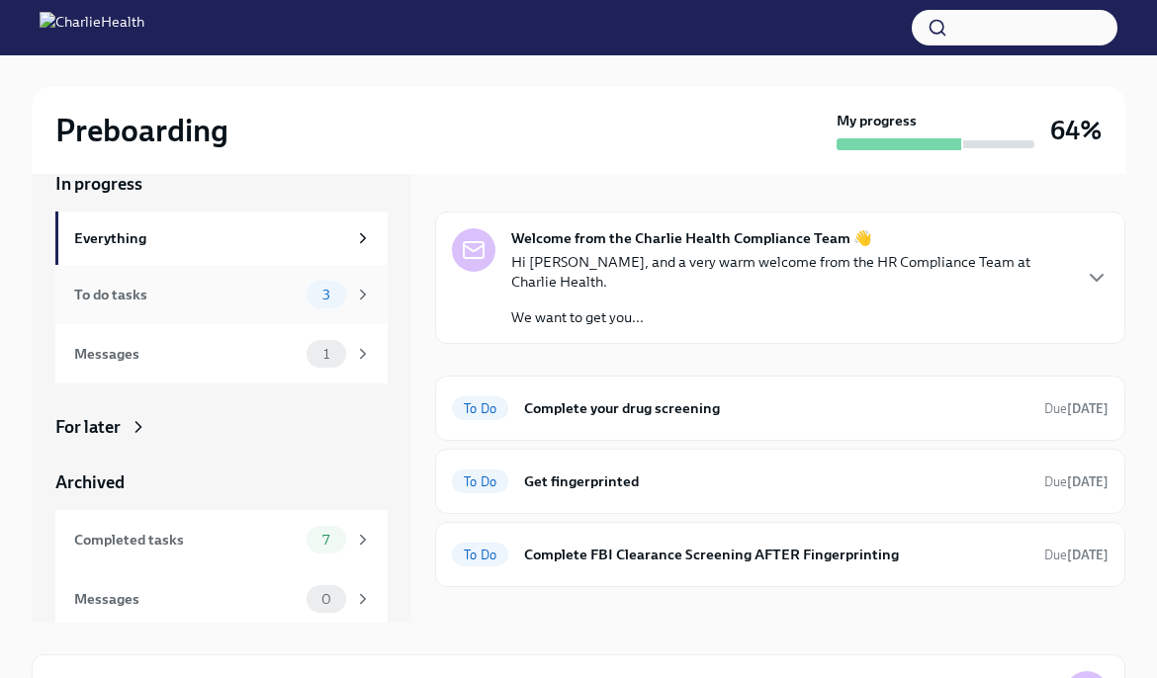
click at [232, 281] on div "To do tasks 3" at bounding box center [223, 295] width 298 height 28
